Goal: Information Seeking & Learning: Check status

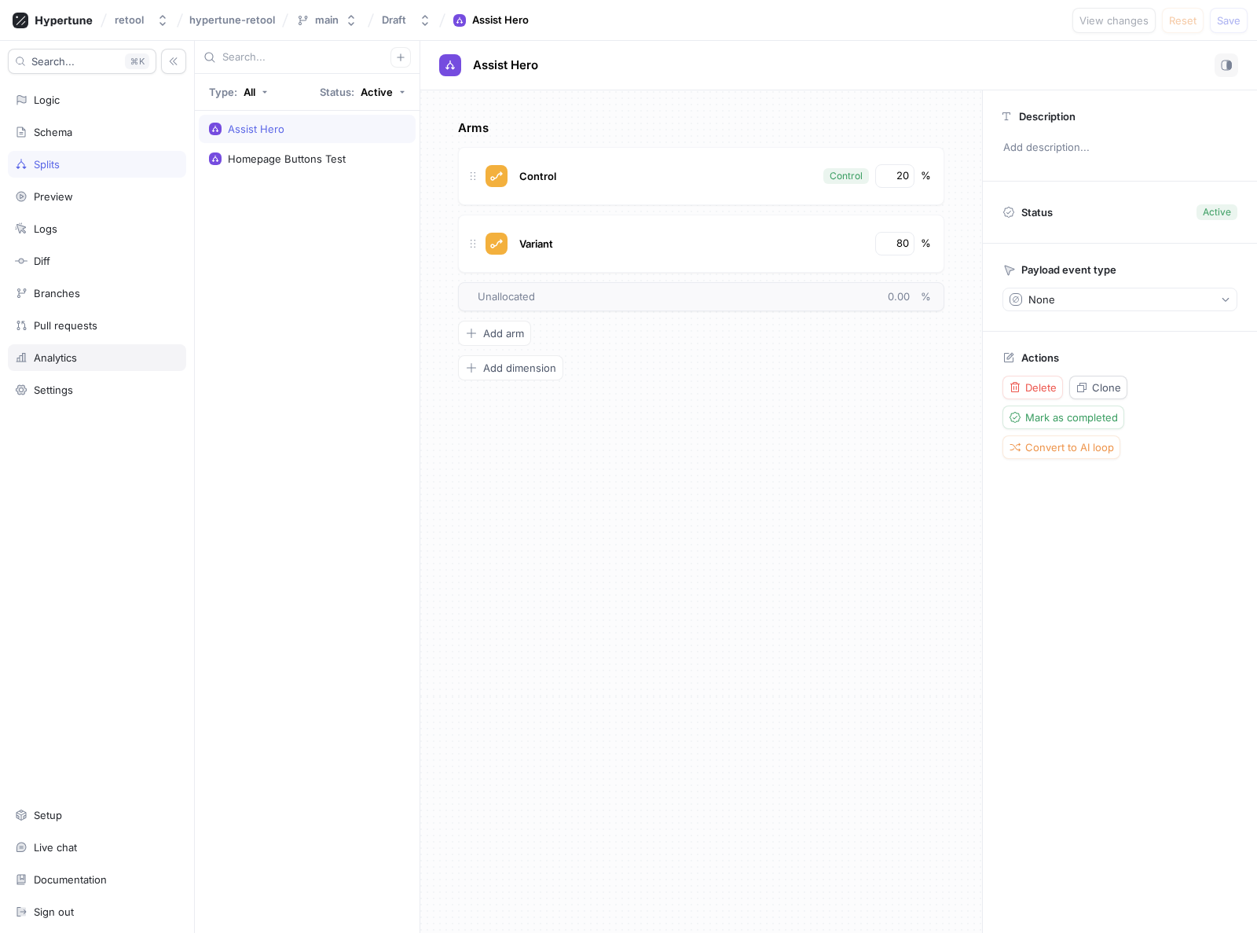
click at [62, 364] on div "Analytics" at bounding box center [97, 357] width 178 height 27
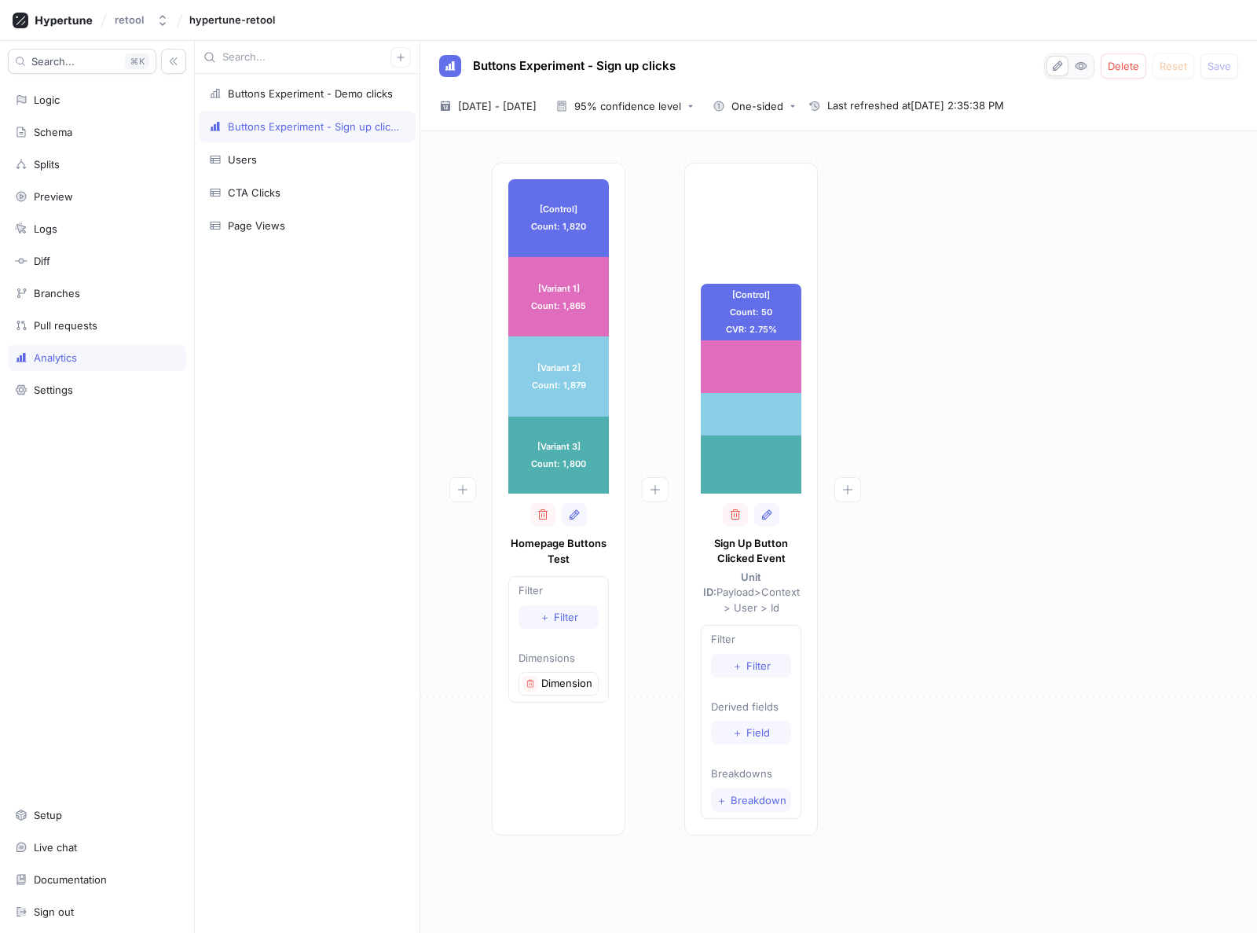
click at [440, 229] on div at bounding box center [462, 499] width 59 height 673
click at [681, 105] on div "95% confidence level" at bounding box center [627, 106] width 107 height 10
click at [674, 218] on span "Bayesian probabilities" at bounding box center [690, 220] width 116 height 13
click at [497, 101] on span "[DATE] - [DATE]" at bounding box center [497, 106] width 79 height 16
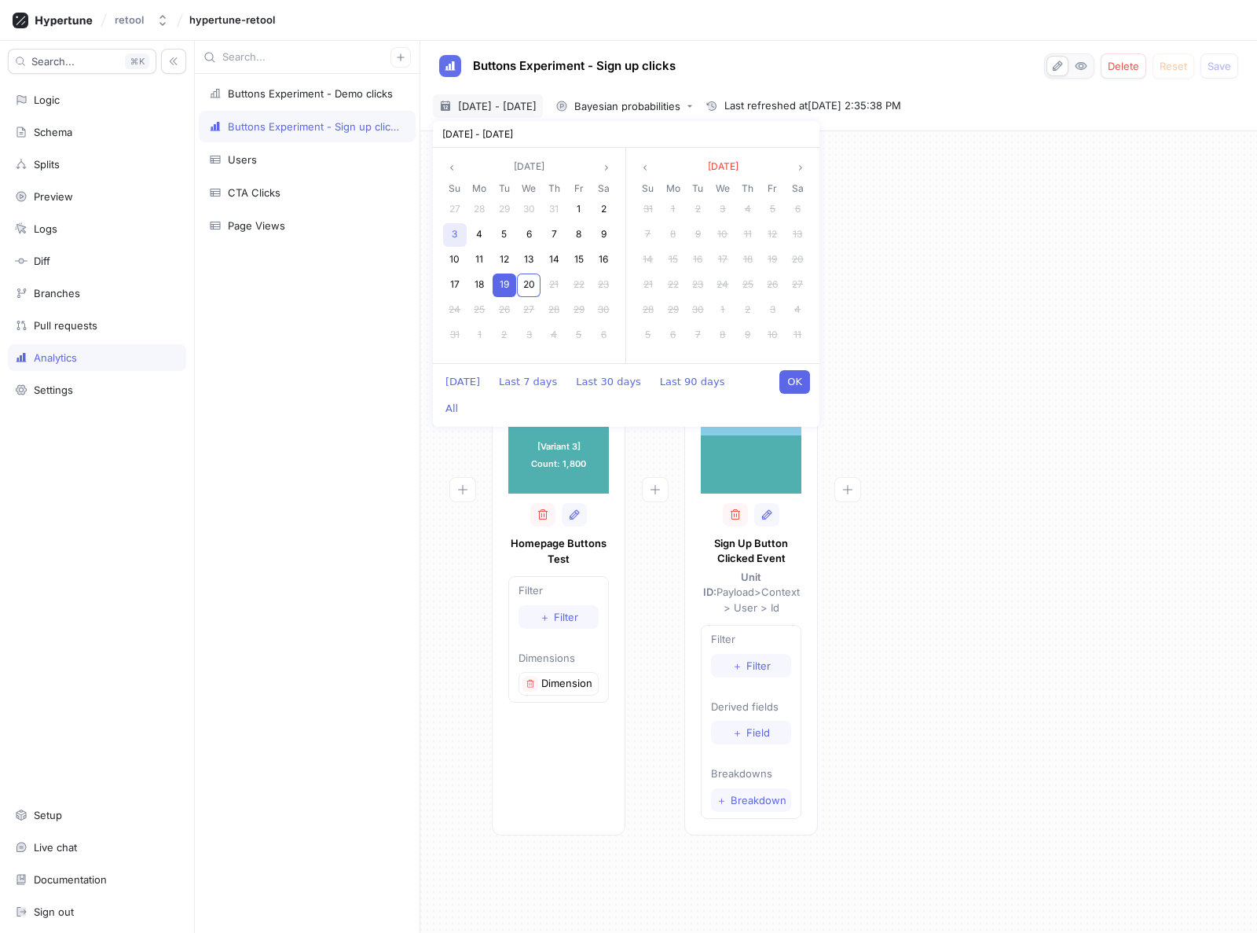
click at [456, 226] on div "3" at bounding box center [455, 235] width 24 height 24
click at [530, 281] on span "20" at bounding box center [529, 284] width 12 height 12
click at [799, 377] on button "OK" at bounding box center [795, 382] width 31 height 24
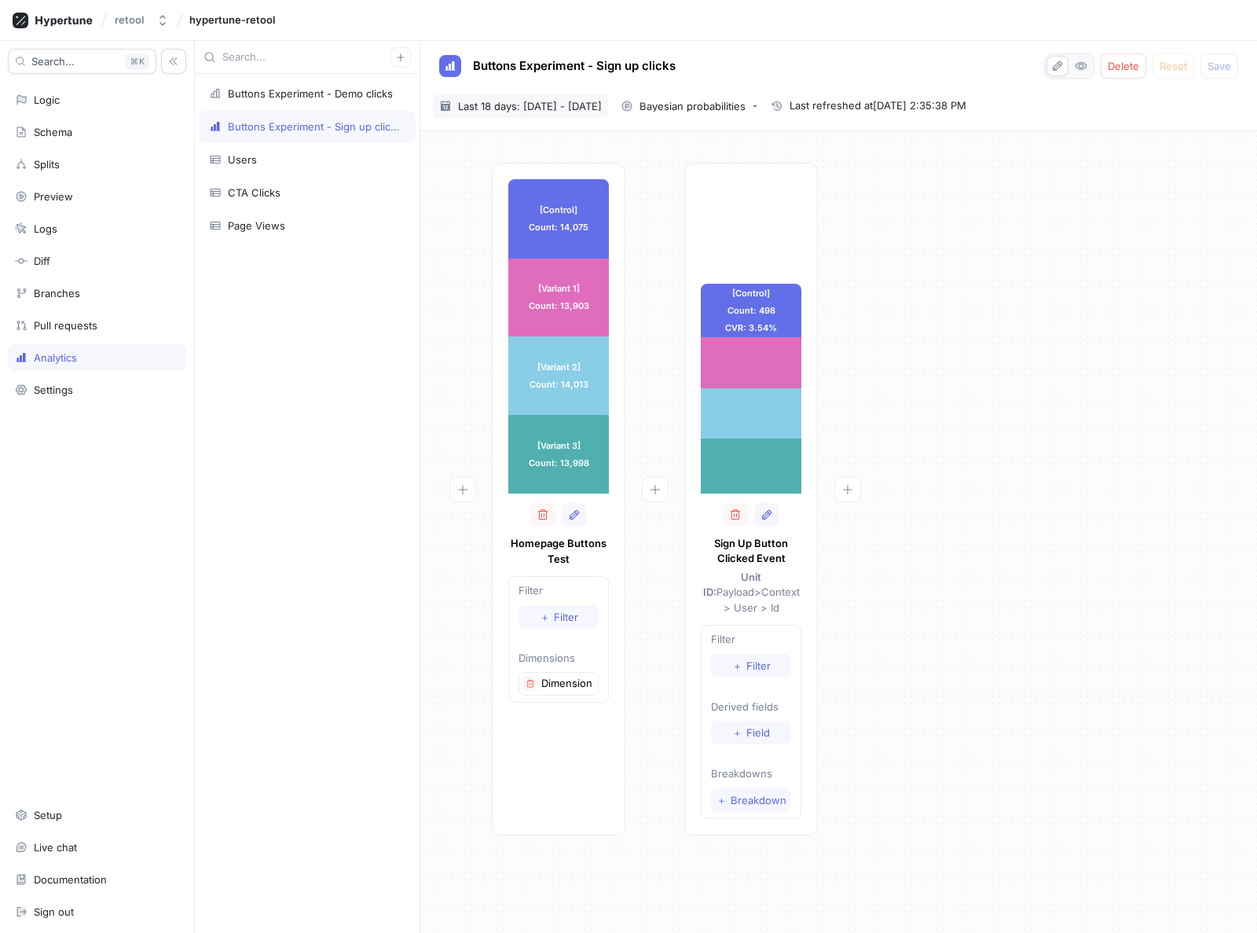
click at [466, 107] on span "Last 18 days: [DATE] - [DATE]" at bounding box center [530, 106] width 144 height 16
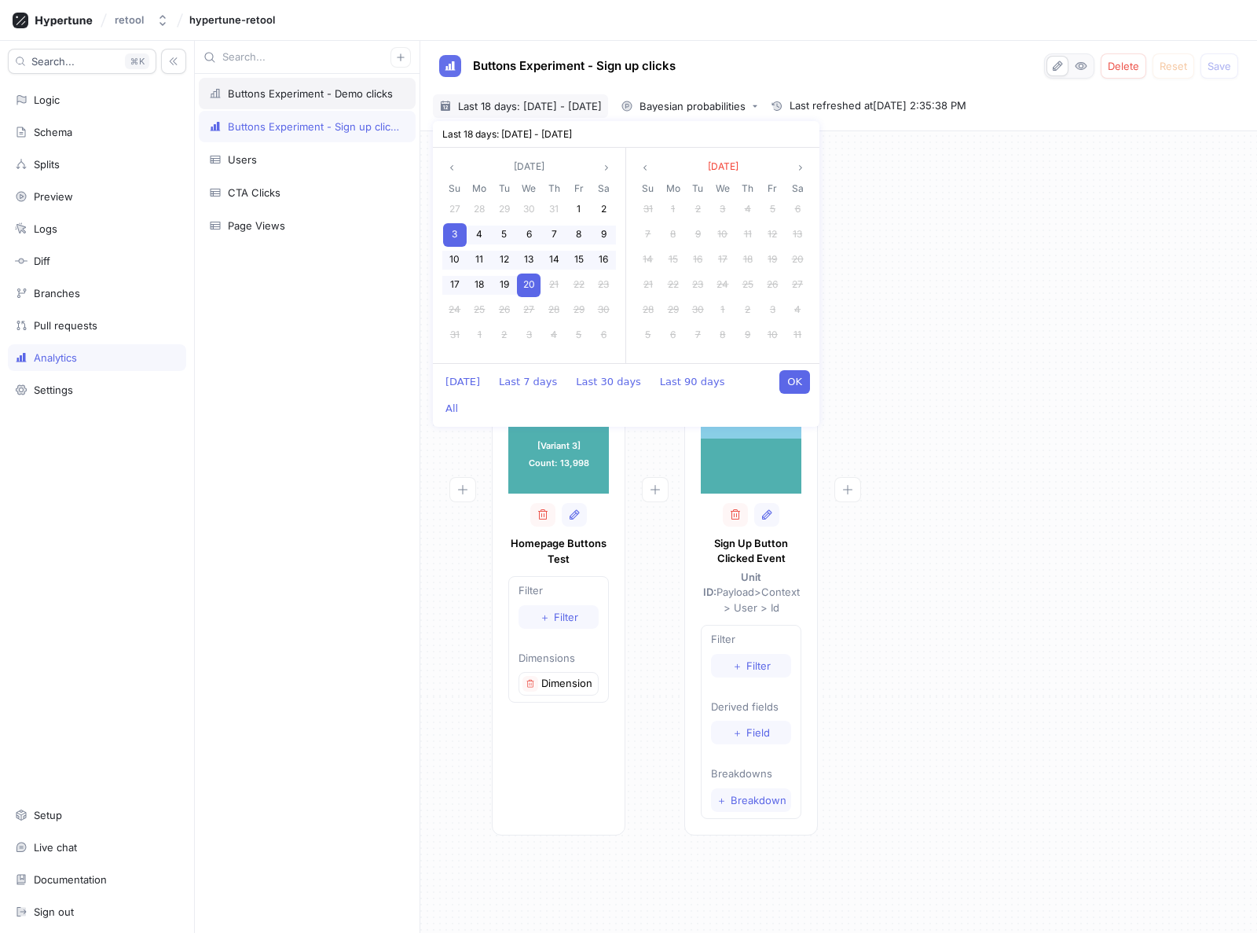
click at [287, 89] on div "Buttons Experiment - Demo clicks" at bounding box center [310, 93] width 165 height 13
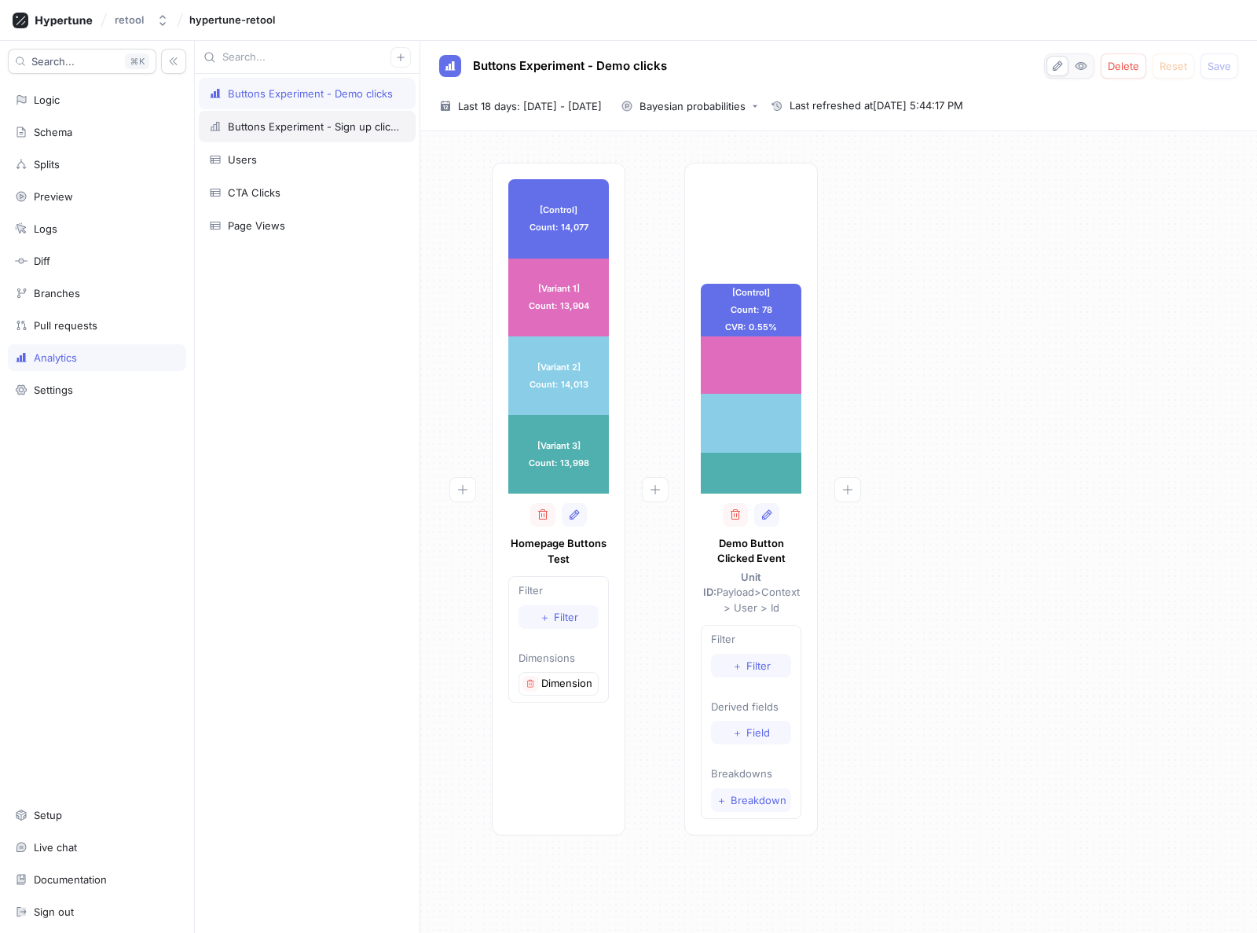
click at [291, 121] on div "Buttons Experiment - Sign up clicks" at bounding box center [313, 126] width 171 height 13
click at [493, 102] on span "Last 18 days: [DATE] - [DATE]" at bounding box center [530, 106] width 144 height 16
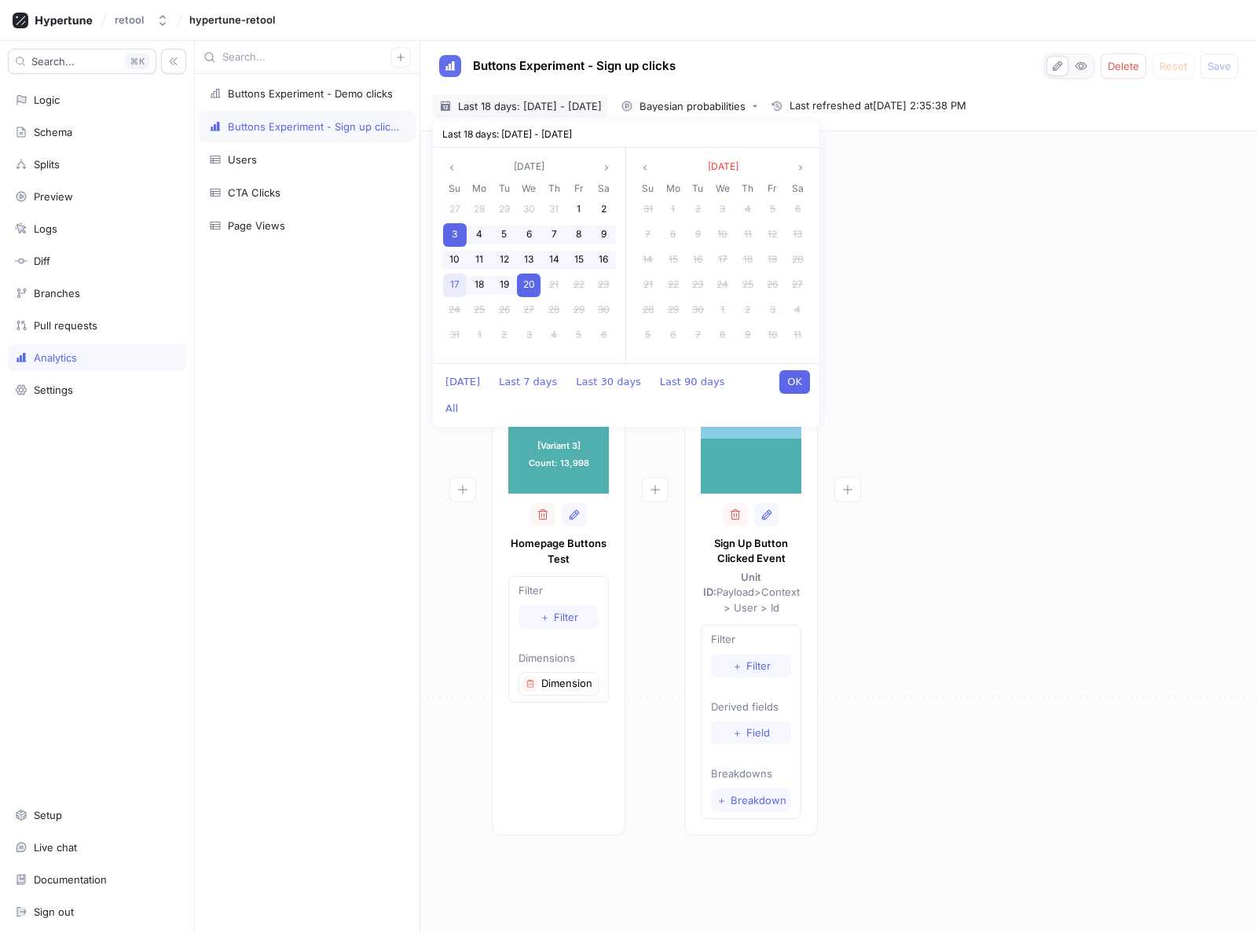
click at [462, 278] on div "17" at bounding box center [455, 285] width 24 height 24
click at [528, 285] on span "20" at bounding box center [529, 284] width 12 height 12
click at [798, 384] on button "OK" at bounding box center [795, 382] width 31 height 24
type input "[DATE] ~ [DATE]"
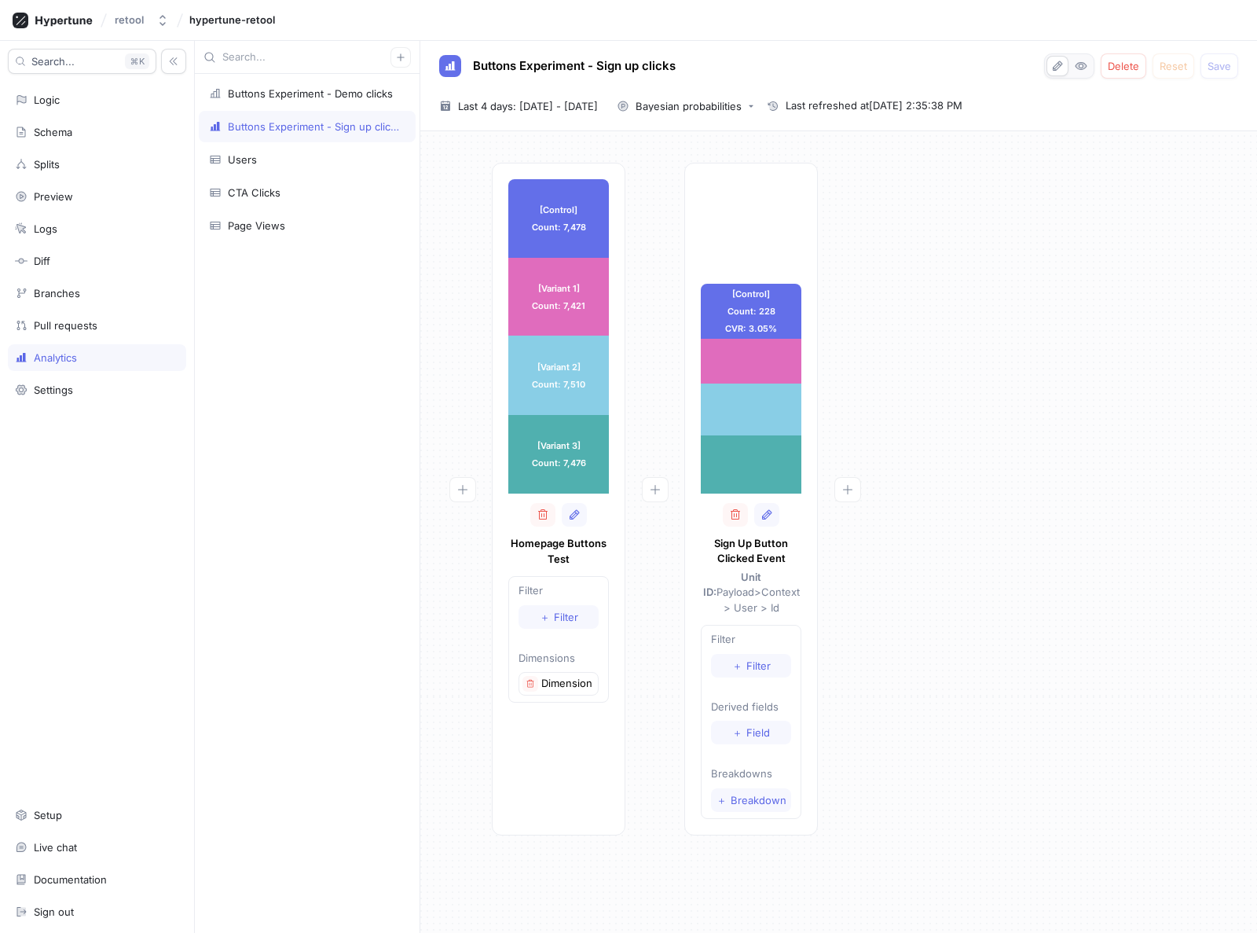
click at [989, 370] on div "[Control] Count: 7,478 [Control] Count: 7,478 [Variant 1] Count: 7,421 [Variant…" at bounding box center [839, 504] width 812 height 682
